Goal: Task Accomplishment & Management: Manage account settings

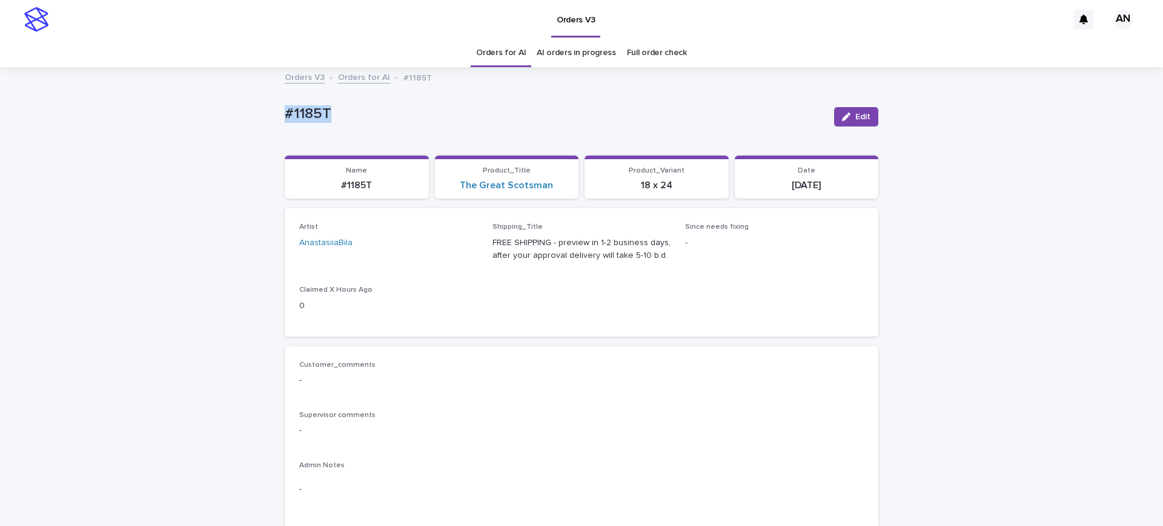
click at [355, 94] on div "#1185T Edit" at bounding box center [582, 117] width 594 height 48
drag, startPoint x: 346, startPoint y: 113, endPoint x: 245, endPoint y: 111, distance: 101.1
copy p "#1185T"
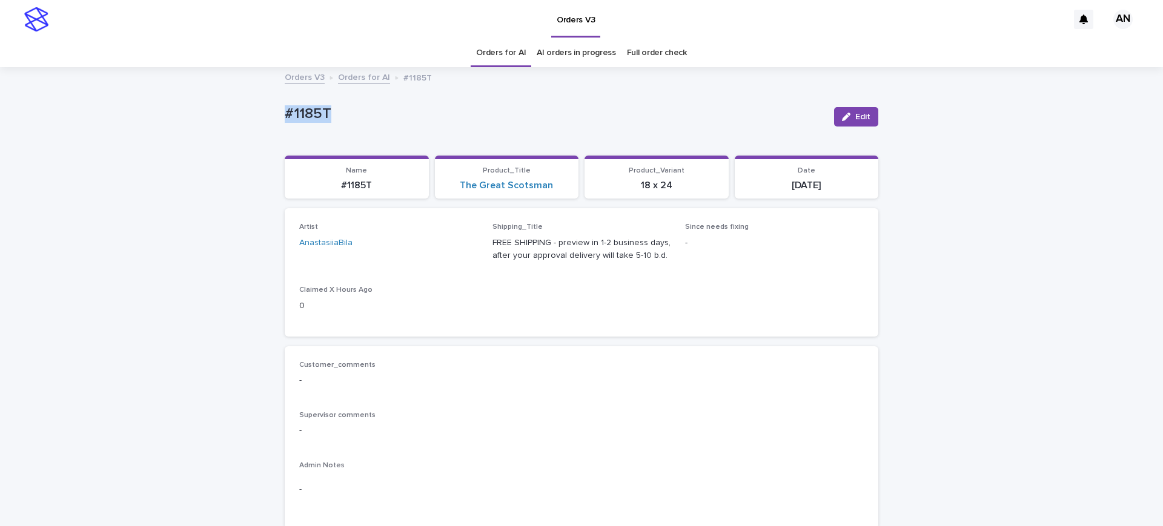
drag, startPoint x: 334, startPoint y: 110, endPoint x: 268, endPoint y: 124, distance: 66.8
copy p "#1185T"
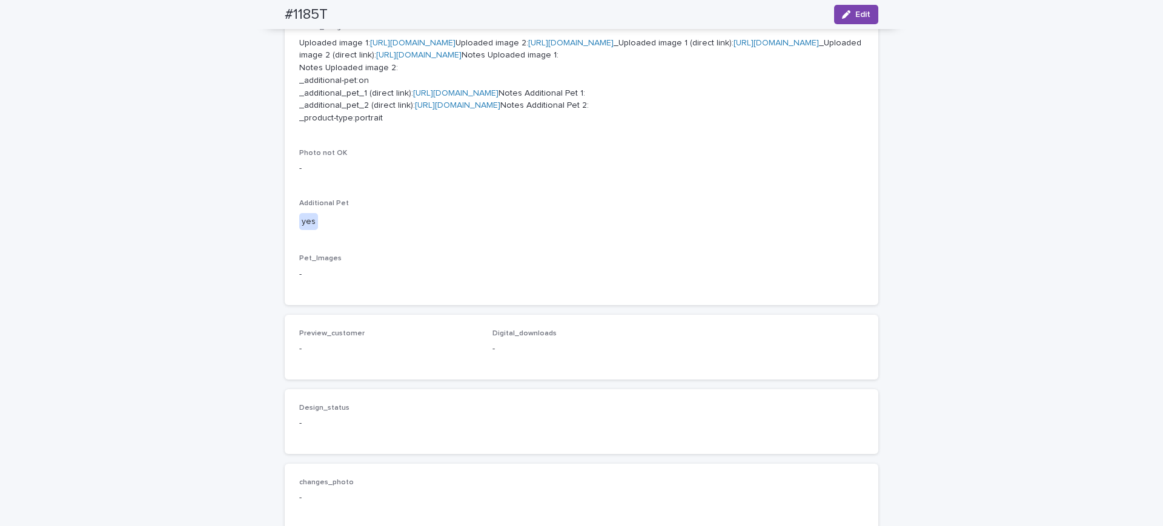
scroll to position [881, 0]
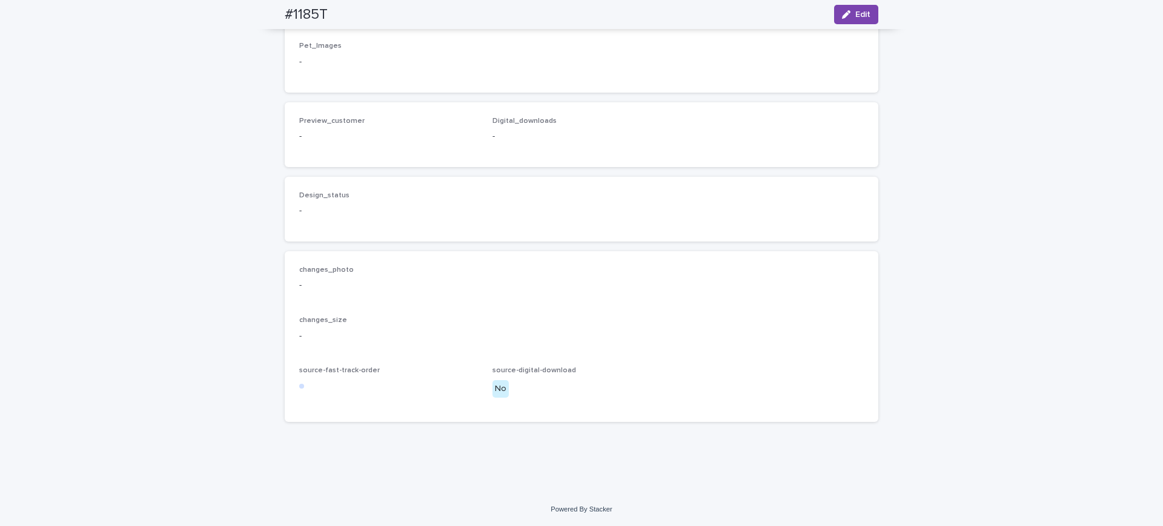
drag, startPoint x: 855, startPoint y: 18, endPoint x: 325, endPoint y: 193, distance: 558.6
click at [855, 18] on span "Edit" at bounding box center [862, 14] width 15 height 8
click at [315, 120] on icon "button" at bounding box center [318, 116] width 7 height 7
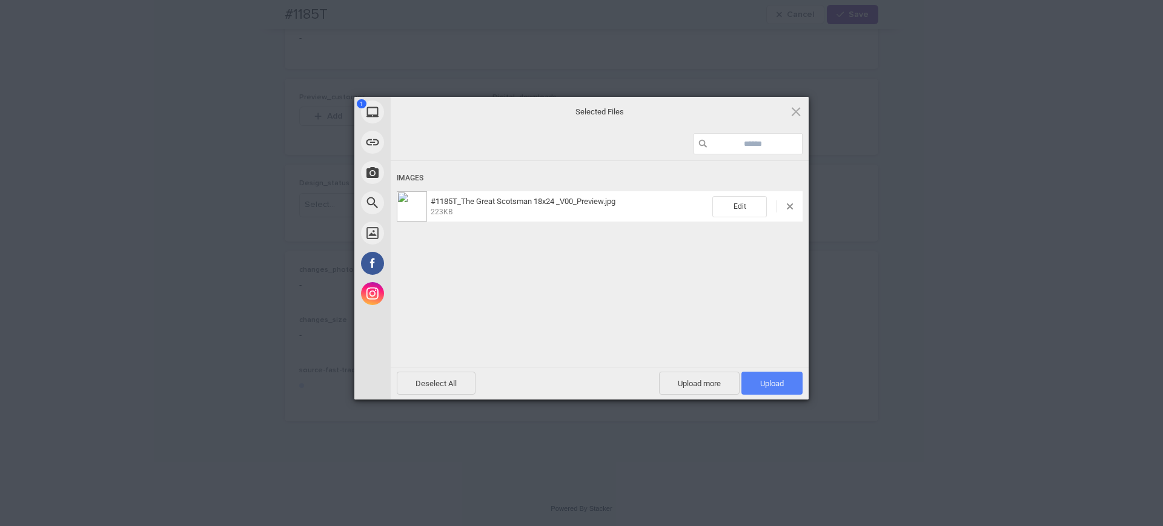
click at [767, 384] on span "Upload 1" at bounding box center [772, 383] width 24 height 9
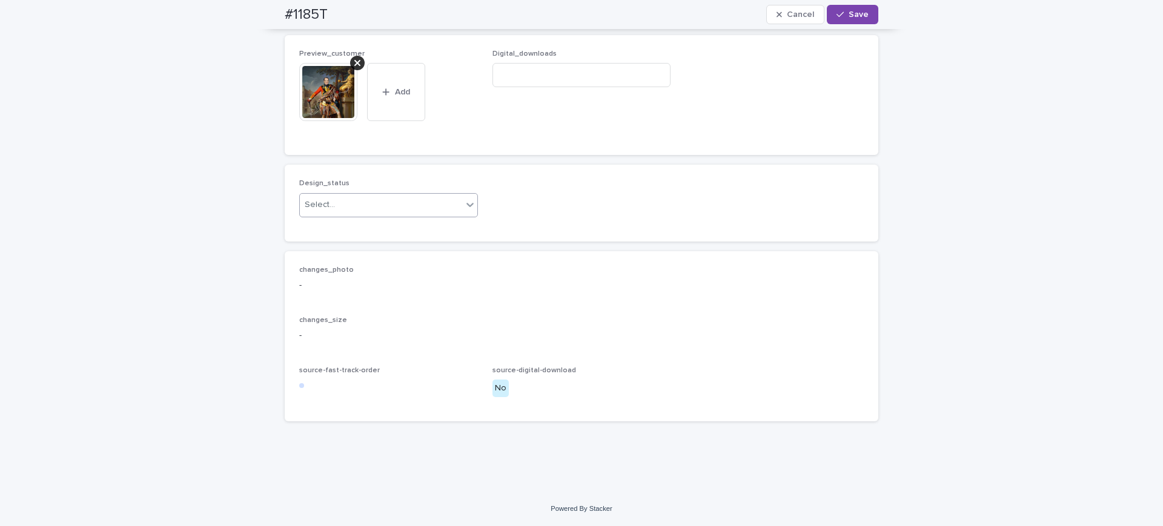
click at [464, 211] on icon at bounding box center [470, 205] width 12 height 12
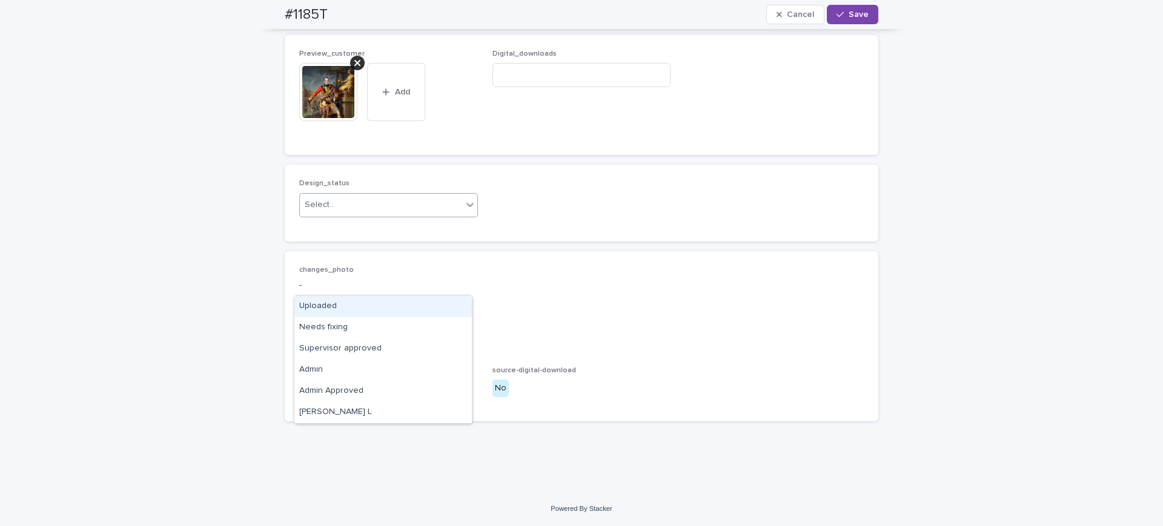
click at [426, 303] on div "Uploaded" at bounding box center [382, 306] width 177 height 21
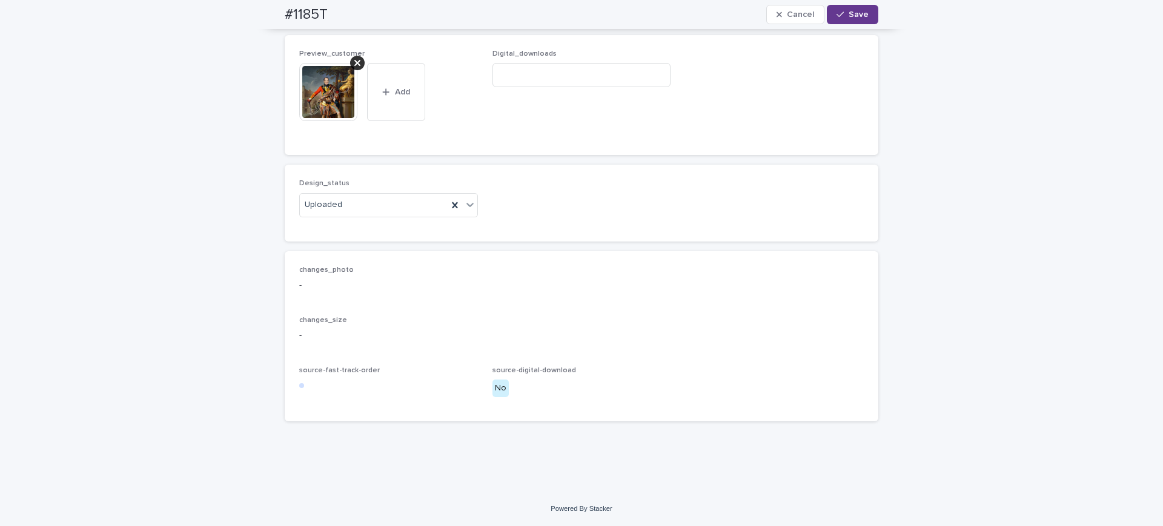
click at [858, 19] on button "Save" at bounding box center [852, 14] width 51 height 19
